Goal: Transaction & Acquisition: Purchase product/service

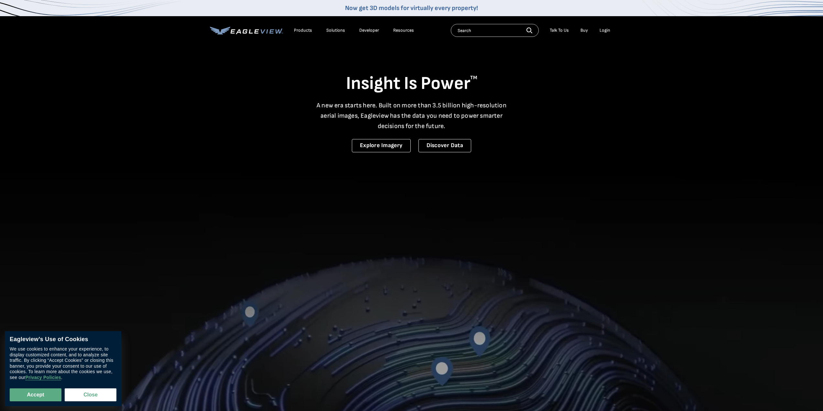
click at [604, 31] on div "Login" at bounding box center [604, 30] width 11 height 6
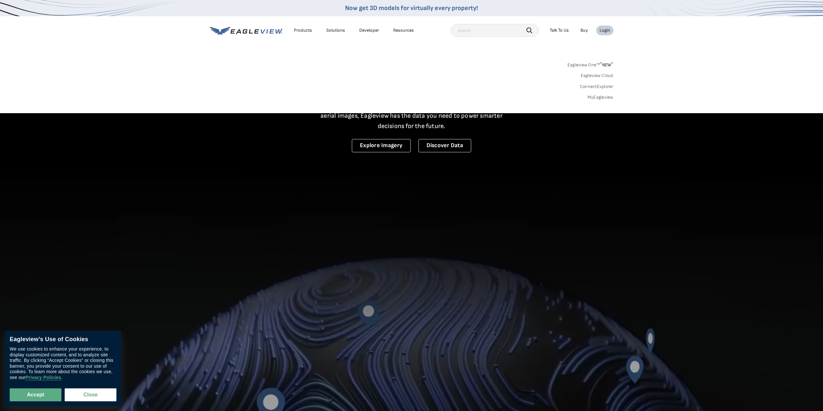
click at [595, 97] on link "MyEagleview" at bounding box center [600, 97] width 26 height 6
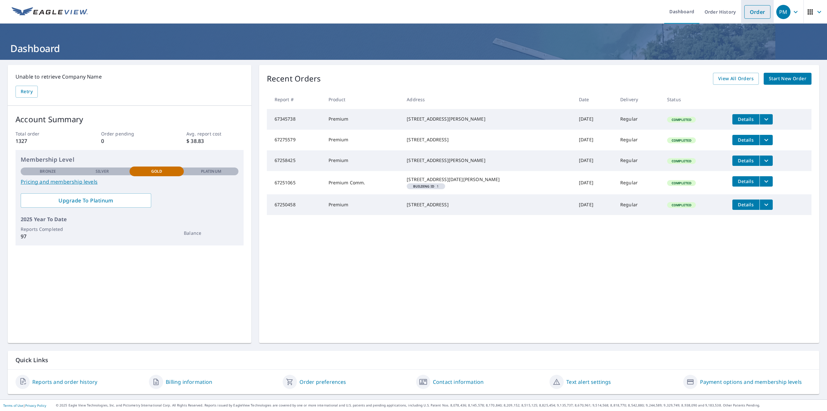
click at [751, 15] on link "Order" at bounding box center [758, 12] width 26 height 14
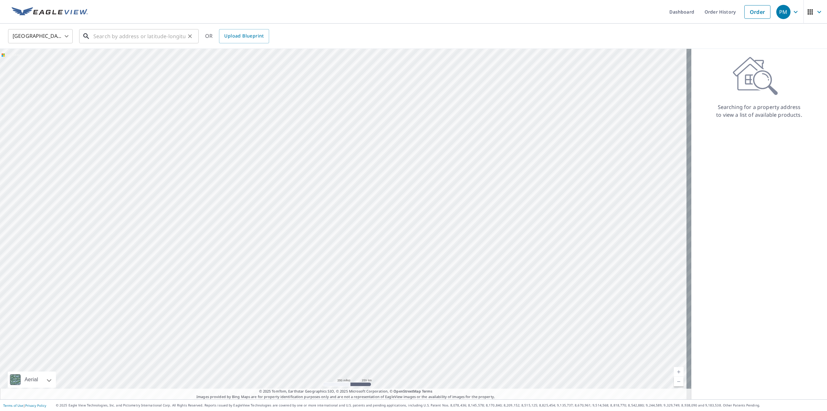
click at [112, 39] on input "text" at bounding box center [139, 36] width 92 height 18
click at [157, 38] on input "412 solano ave" at bounding box center [139, 36] width 92 height 18
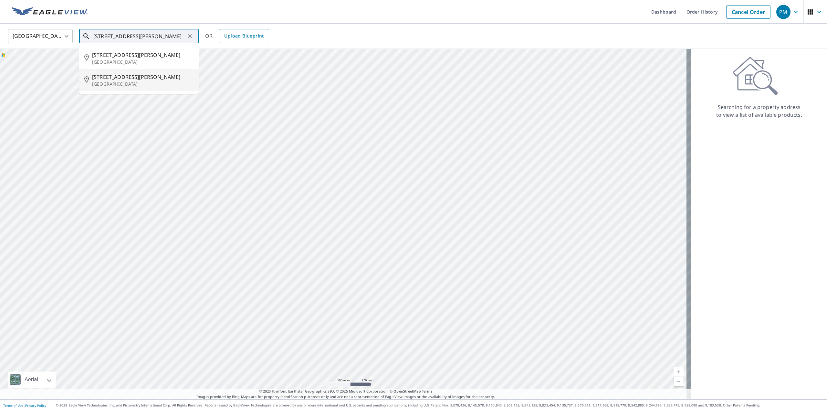
click at [136, 81] on span "412 Solano Ave" at bounding box center [142, 77] width 101 height 8
type input "412 Solano Ave Hayward, CA 94541"
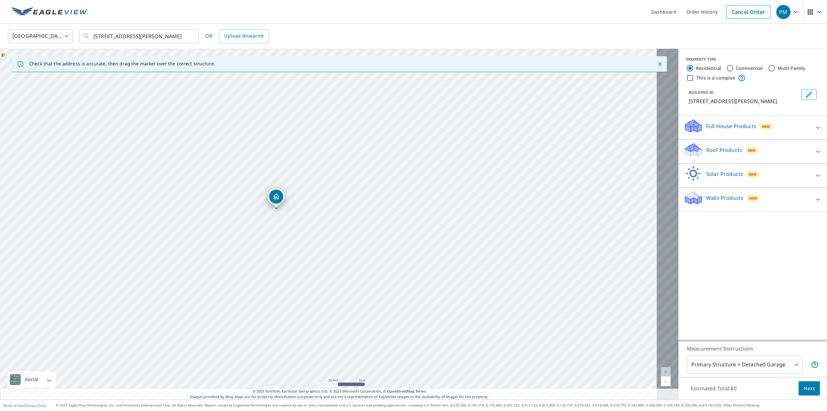
click at [715, 154] on p "Roof Products" at bounding box center [725, 150] width 36 height 8
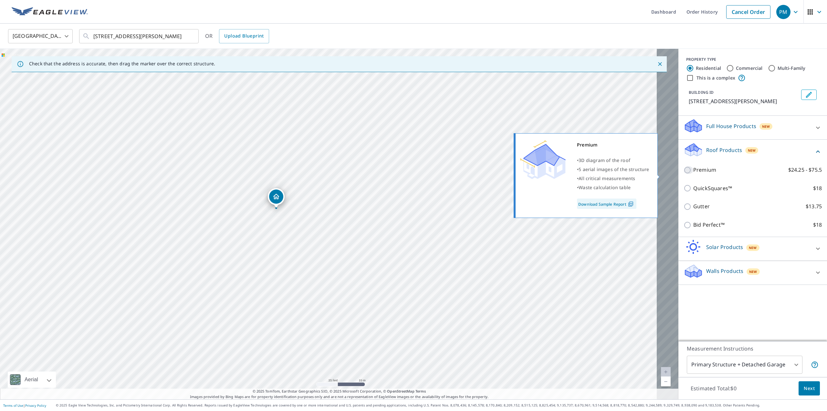
click at [684, 174] on input "Premium $24.25 - $75.5" at bounding box center [689, 170] width 10 height 8
checkbox input "true"
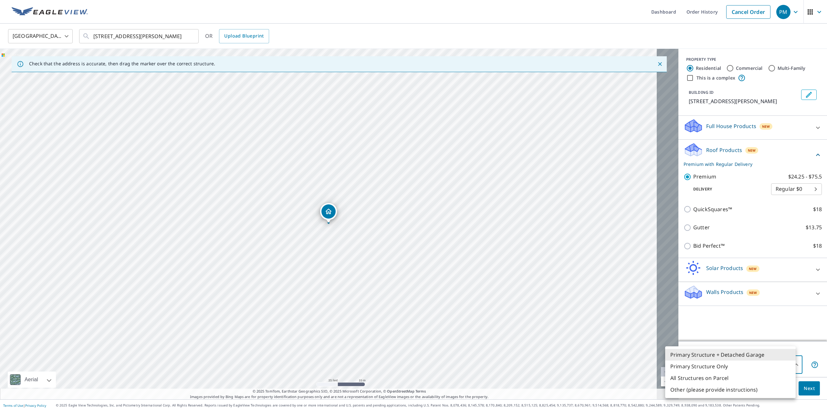
click at [776, 365] on body "PM PM Dashboard Order History Cancel Order PM United States US ​ 412 Solano Ave…" at bounding box center [413, 205] width 827 height 411
click at [737, 372] on li "Primary Structure Only" at bounding box center [731, 366] width 131 height 12
type input "2"
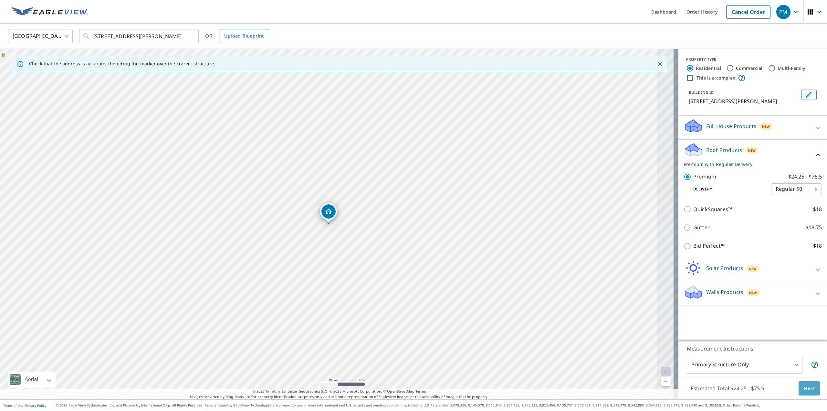
click at [805, 389] on span "Next" at bounding box center [809, 388] width 11 height 8
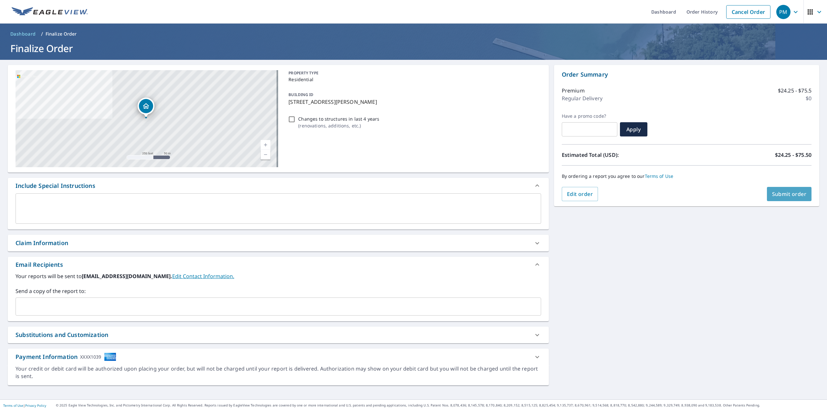
click at [781, 193] on span "Submit order" at bounding box center [790, 193] width 35 height 7
checkbox input "true"
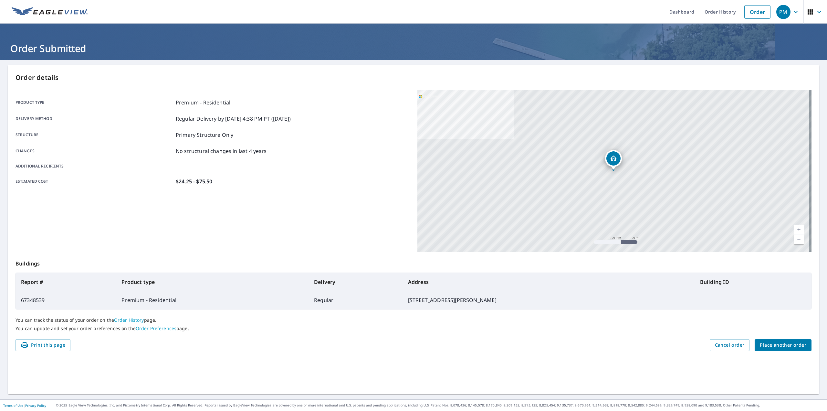
click at [775, 343] on span "Place another order" at bounding box center [783, 345] width 47 height 8
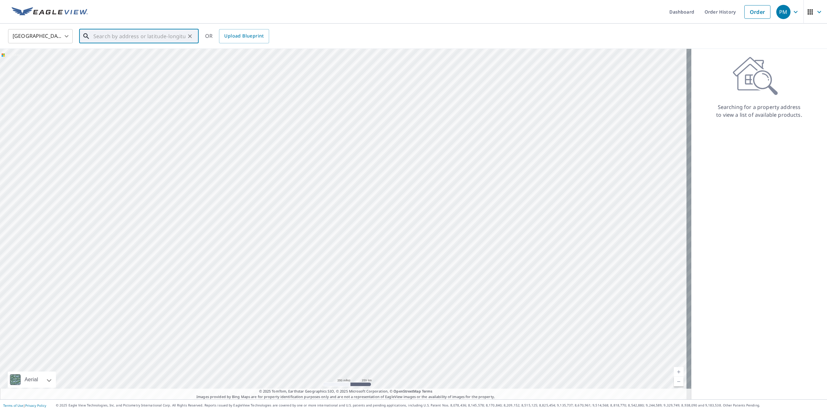
click at [133, 33] on input "text" at bounding box center [139, 36] width 92 height 18
click at [143, 58] on span "19665 Royal Ave" at bounding box center [142, 55] width 101 height 8
type input "19665 Royal Ave Hayward, CA 94541"
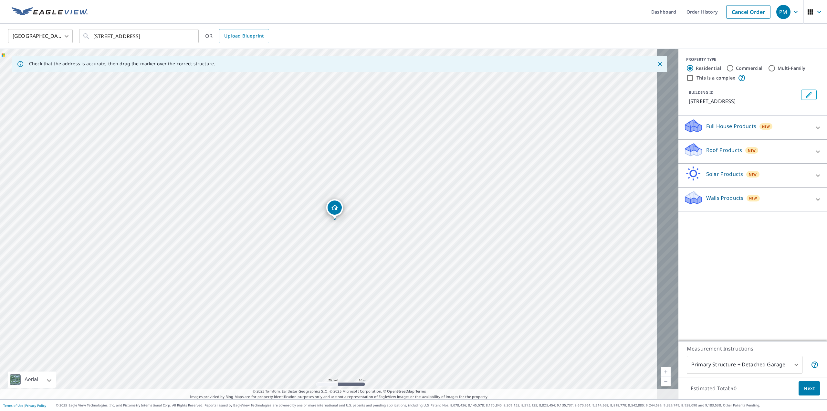
click at [755, 358] on body "PM PM Dashboard Order History Cancel Order PM United States US ​ 19665 Royal Av…" at bounding box center [413, 205] width 827 height 411
click at [747, 368] on li "Primary Structure Only" at bounding box center [731, 366] width 131 height 12
type input "2"
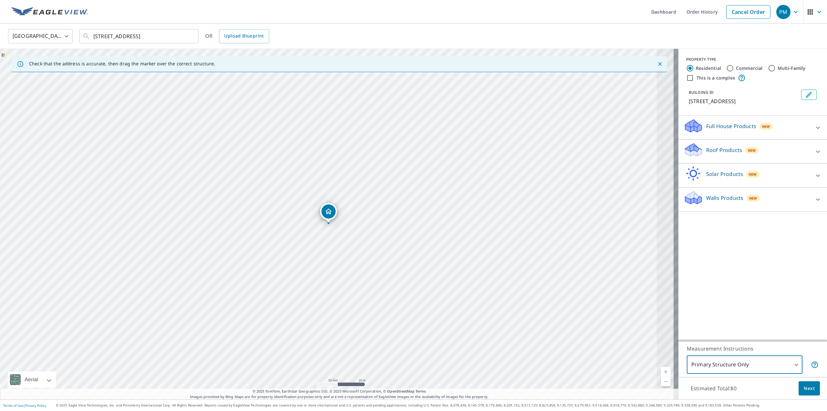
click at [735, 154] on p "Roof Products" at bounding box center [725, 150] width 36 height 8
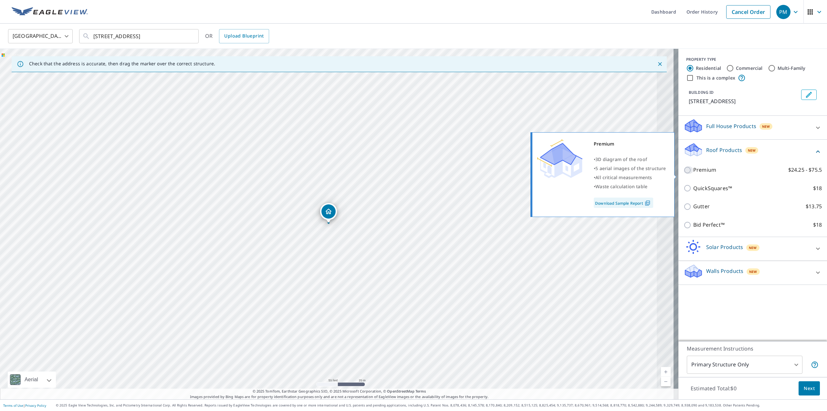
click at [686, 174] on input "Premium $24.25 - $75.5" at bounding box center [689, 170] width 10 height 8
checkbox input "true"
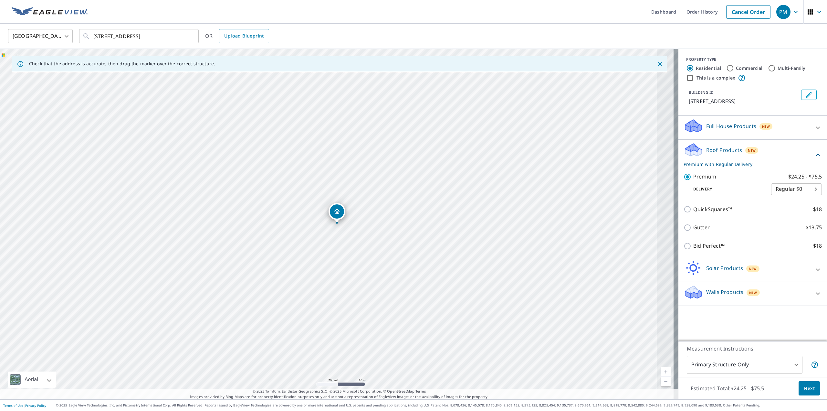
click at [808, 386] on span "Next" at bounding box center [809, 388] width 11 height 8
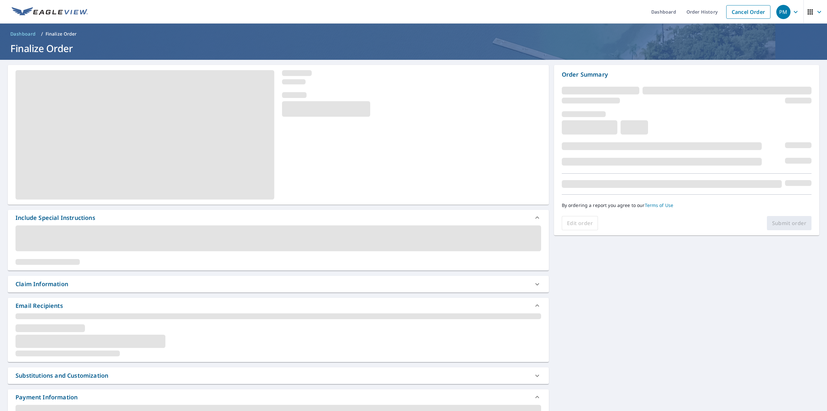
click at [808, 386] on div "Include Special Instructions Claim Information Email Recipients Substitutions a…" at bounding box center [413, 328] width 827 height 537
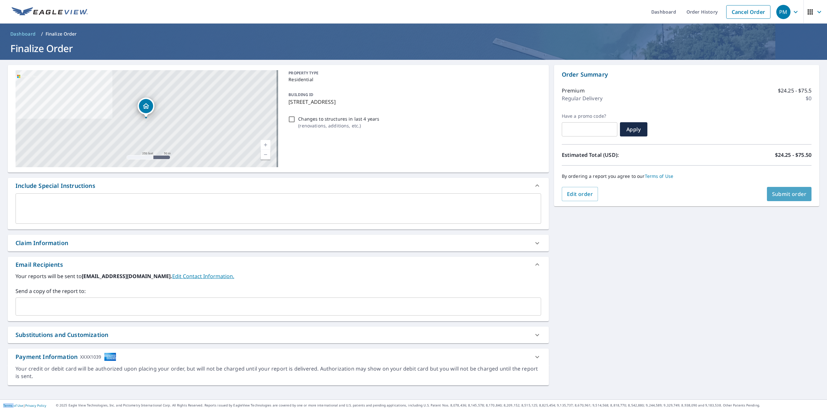
click at [791, 197] on span "Submit order" at bounding box center [790, 193] width 35 height 7
checkbox input "true"
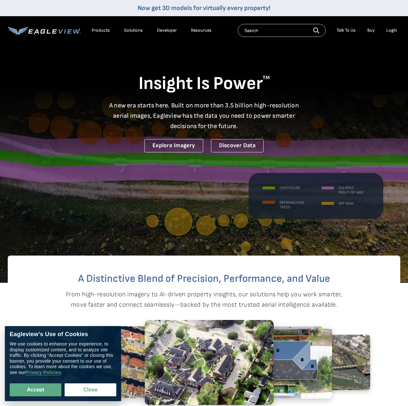
click at [393, 31] on div "Login" at bounding box center [392, 30] width 11 height 6
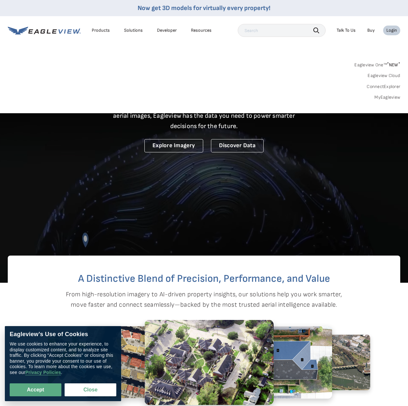
click at [392, 99] on link "MyEagleview" at bounding box center [388, 97] width 26 height 6
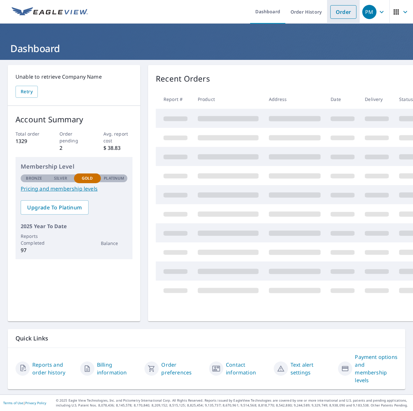
click at [334, 12] on link "Order" at bounding box center [343, 12] width 26 height 14
